Goal: Task Accomplishment & Management: Use online tool/utility

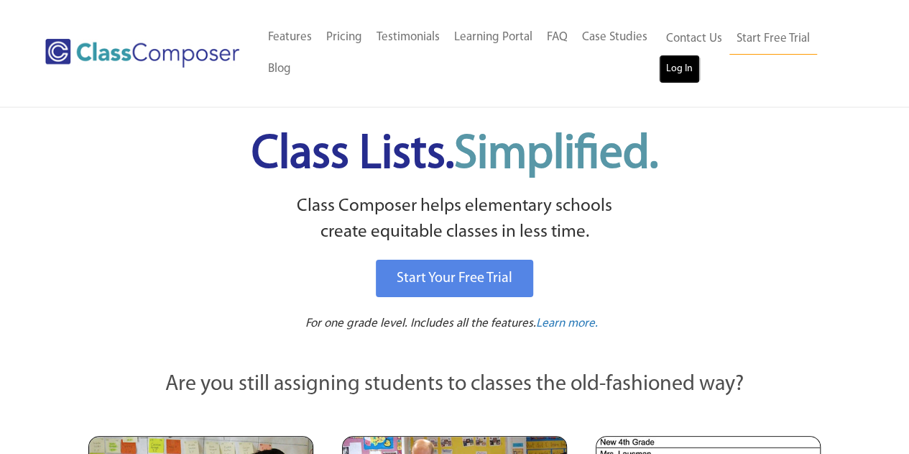
click at [677, 68] on link "Log In" at bounding box center [679, 69] width 41 height 29
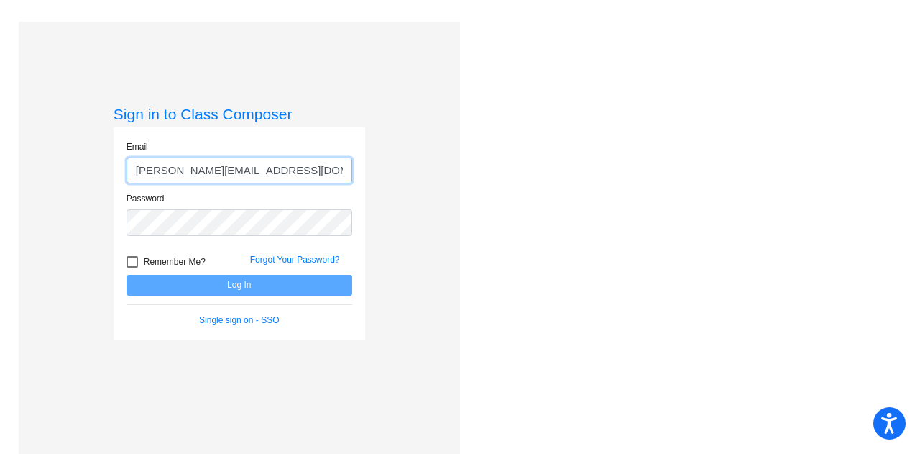
type input "lisa_mannes@cjusd.net"
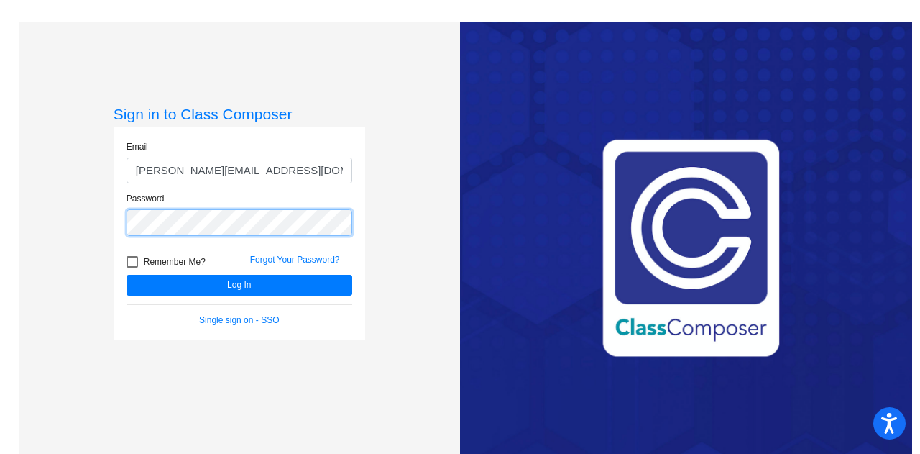
click at [127, 275] on button "Log In" at bounding box center [240, 285] width 226 height 21
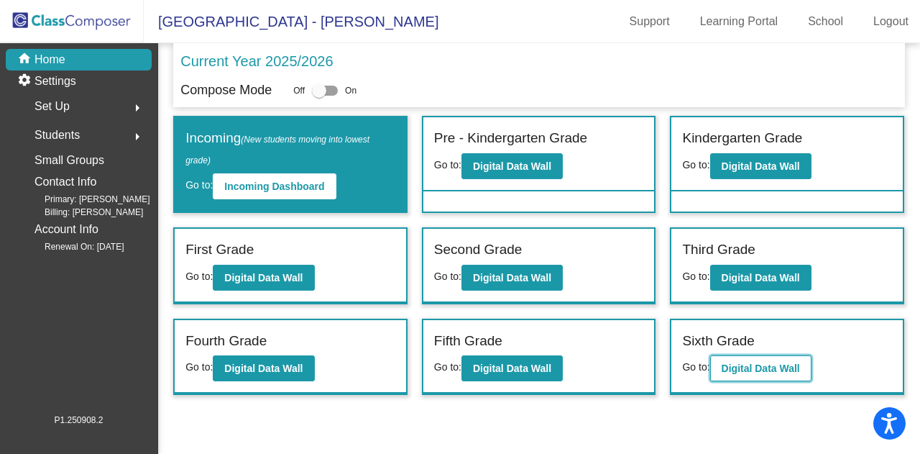
click at [775, 364] on b "Digital Data Wall" at bounding box center [761, 368] width 78 height 12
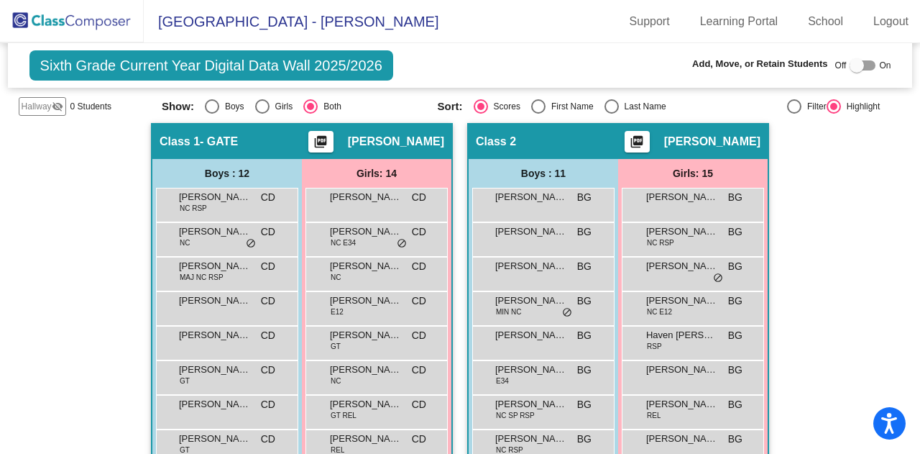
scroll to position [266, 0]
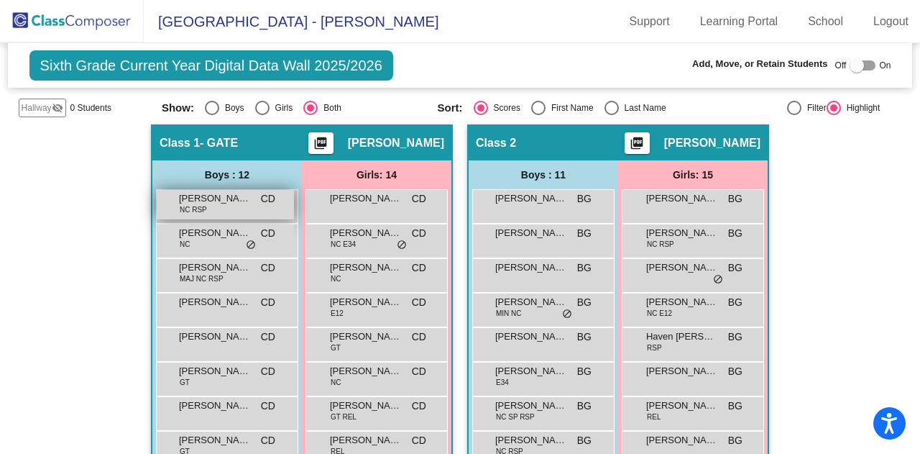
click at [240, 204] on div "Aiden Miranda NC RSP CD lock do_not_disturb_alt" at bounding box center [225, 204] width 137 height 29
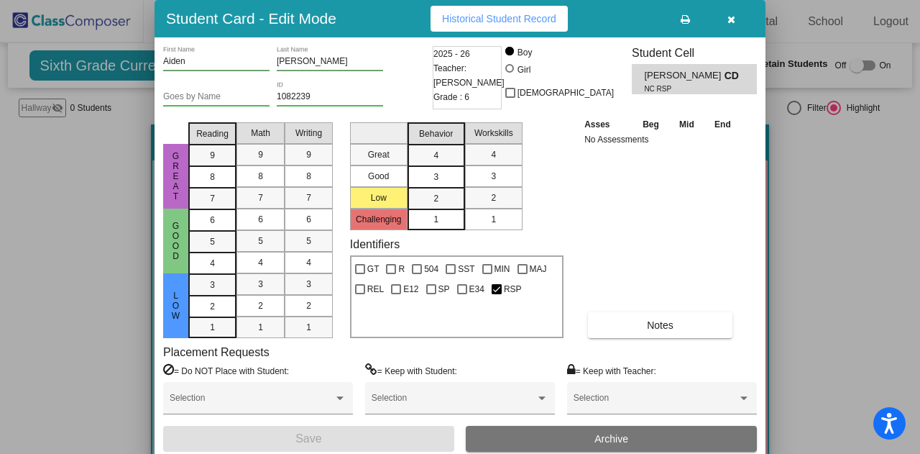
click at [734, 12] on button "button" at bounding box center [731, 19] width 46 height 26
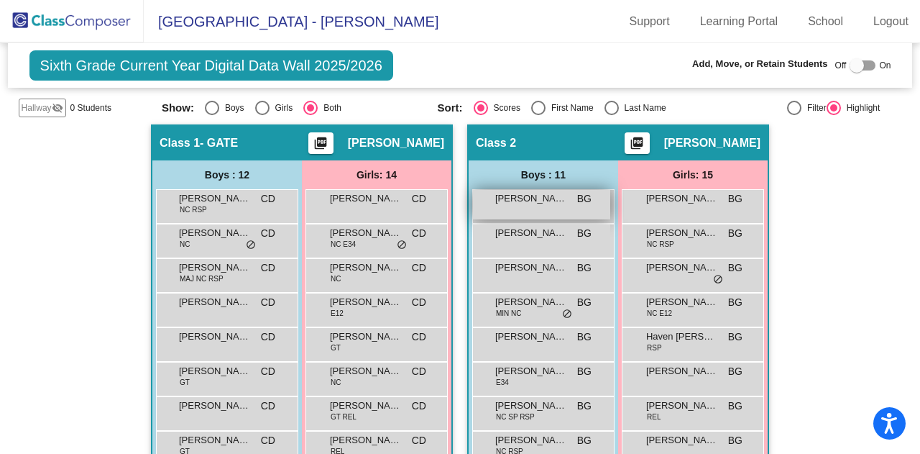
click at [521, 199] on span "Aaron Martinez" at bounding box center [531, 198] width 72 height 14
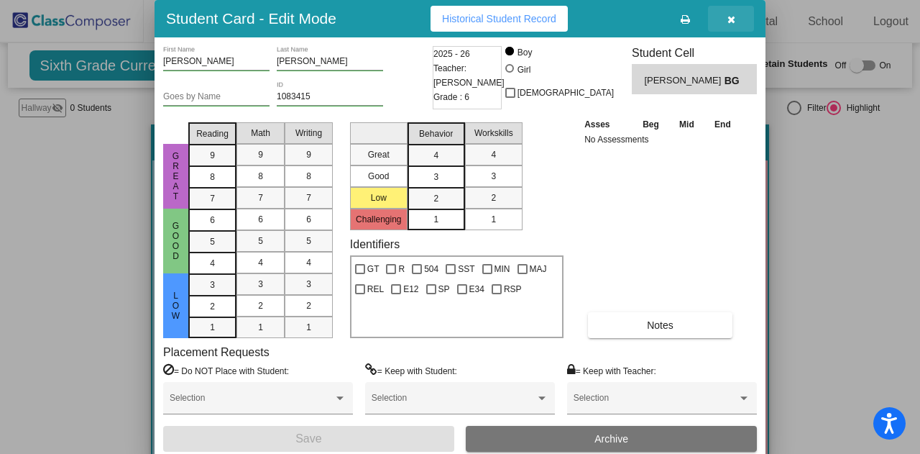
click at [727, 23] on icon "button" at bounding box center [731, 19] width 8 height 10
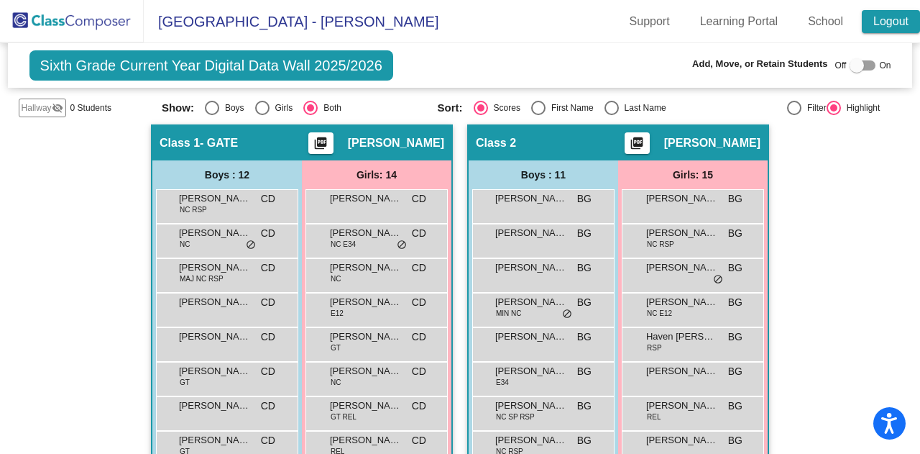
click at [886, 24] on link "Logout" at bounding box center [891, 21] width 58 height 23
